Goal: Check status: Check status

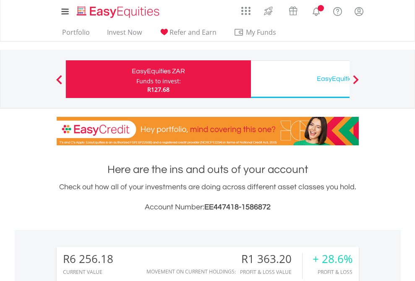
scroll to position [81, 132]
click at [136, 79] on div "Funds to invest:" at bounding box center [158, 81] width 44 height 8
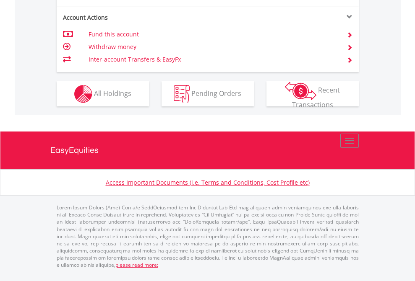
scroll to position [854, 0]
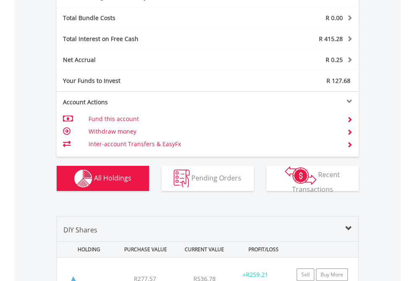
scroll to position [1000, 0]
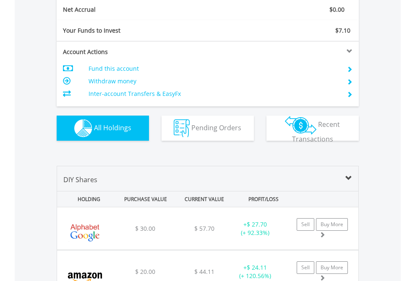
scroll to position [949, 0]
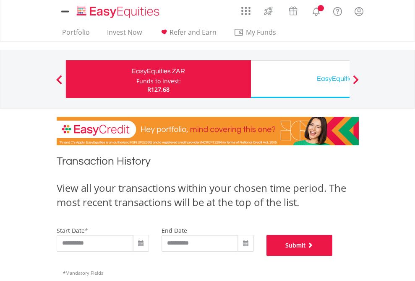
click at [332, 256] on button "Submit" at bounding box center [299, 245] width 66 height 21
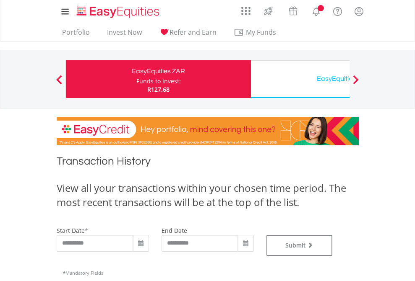
click at [300, 79] on div "EasyEquities USD" at bounding box center [343, 79] width 175 height 12
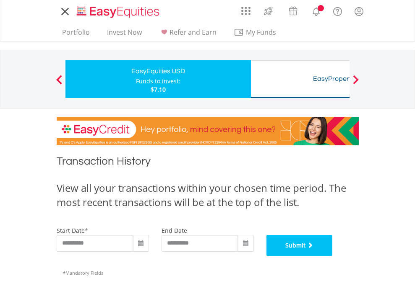
click at [332, 256] on button "Submit" at bounding box center [299, 245] width 66 height 21
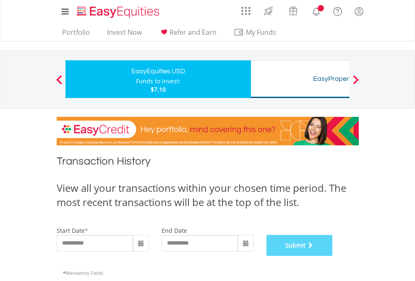
scroll to position [340, 0]
